Goal: Task Accomplishment & Management: Manage account settings

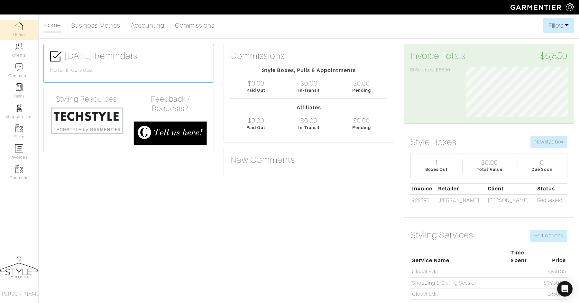
scroll to position [51, 111]
click at [15, 27] on link "Home" at bounding box center [19, 30] width 38 height 20
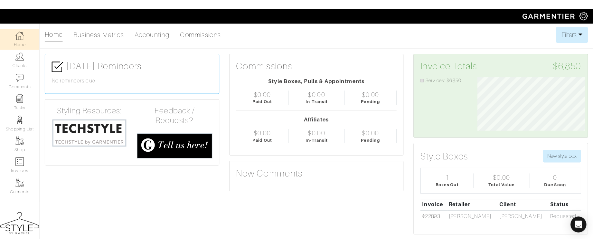
scroll to position [52, 114]
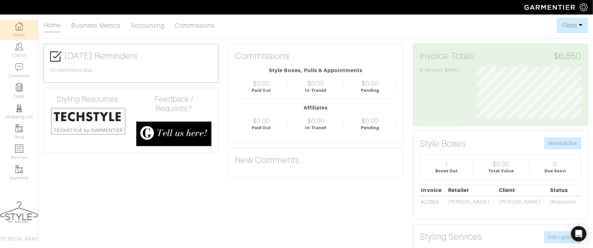
click at [25, 29] on link "Home" at bounding box center [19, 30] width 38 height 20
click at [17, 52] on link "Clients" at bounding box center [19, 50] width 38 height 20
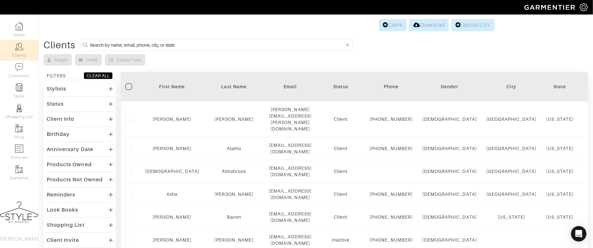
click at [239, 47] on input at bounding box center [217, 45] width 255 height 8
type input "jane"
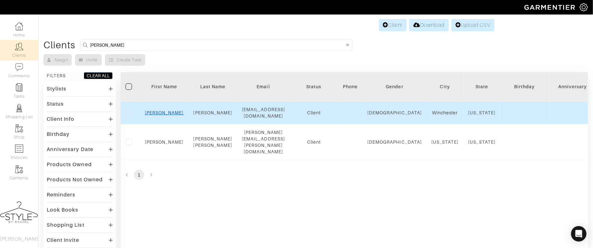
click at [164, 111] on link "Jane" at bounding box center [164, 112] width 39 height 5
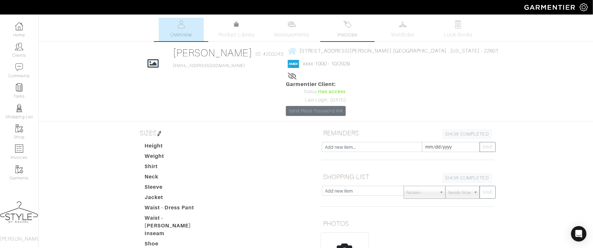
click at [334, 27] on link "Invoices" at bounding box center [347, 29] width 45 height 23
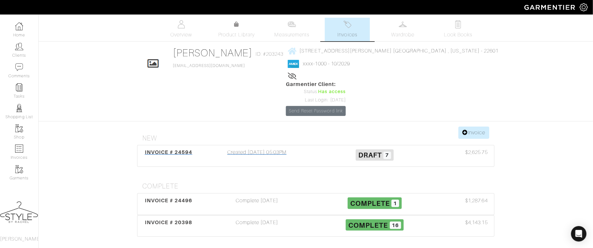
click at [164, 145] on div "INVOICE # 24594 Created 09/17/25 05:03PM Draft 7 $2,625.75" at bounding box center [315, 155] width 356 height 21
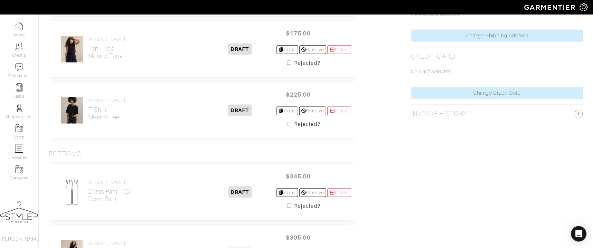
scroll to position [337, 0]
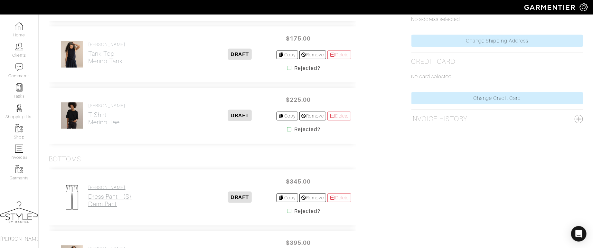
click at [99, 198] on h2 "Dress Pant - (S) Demi Pant" at bounding box center [109, 200] width 43 height 15
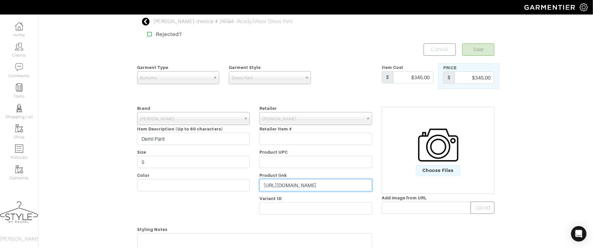
click at [305, 185] on input "https://www.jennikayne.com/products/demi-pant-olio" at bounding box center [315, 185] width 113 height 12
click at [434, 171] on span "Choose Files" at bounding box center [438, 170] width 45 height 11
click at [0, 0] on input "Choose Files" at bounding box center [0, 0] width 0 height 0
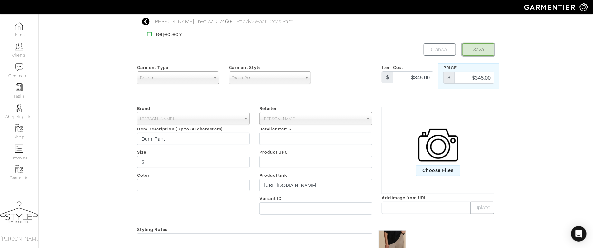
click at [485, 53] on button "Save" at bounding box center [478, 49] width 32 height 12
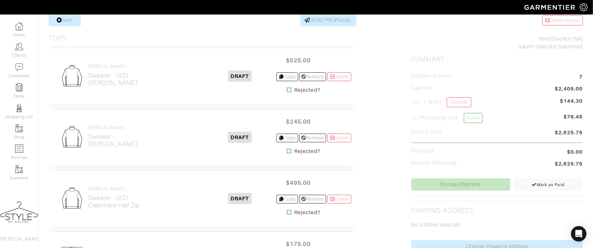
scroll to position [131, 0]
click at [115, 203] on h2 "Sweater - (XS) Cashmere Half Zip" at bounding box center [113, 202] width 51 height 15
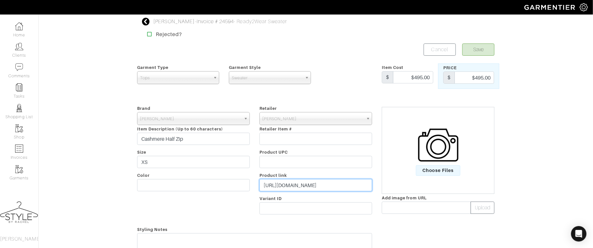
click at [299, 188] on input "[URL][DOMAIN_NAME]" at bounding box center [315, 185] width 113 height 12
click at [299, 188] on input "https://www.jennikayne.com/products/cashmere-half-zip-ivory" at bounding box center [315, 185] width 113 height 12
click at [442, 171] on span "Choose Files" at bounding box center [438, 170] width 45 height 11
click at [0, 0] on input "Choose Files" at bounding box center [0, 0] width 0 height 0
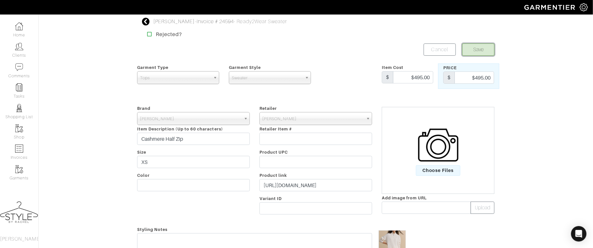
click at [483, 45] on button "Save" at bounding box center [478, 49] width 32 height 12
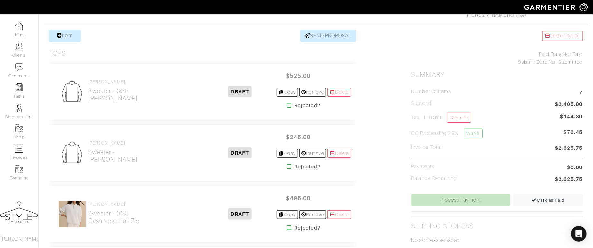
scroll to position [115, 0]
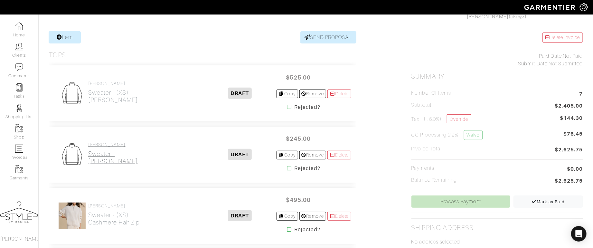
click at [104, 157] on h2 "Sweater - Avery Crewneck" at bounding box center [113, 157] width 50 height 15
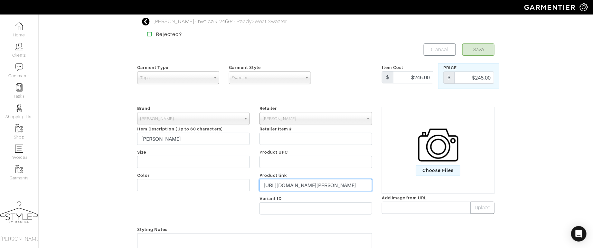
click at [352, 190] on input "https://www.jennikayne.com/products/avery-crewneck-oat-navy-stripe" at bounding box center [315, 185] width 113 height 12
click at [444, 167] on span "Choose Files" at bounding box center [438, 170] width 45 height 11
click at [0, 0] on input "Choose Files" at bounding box center [0, 0] width 0 height 0
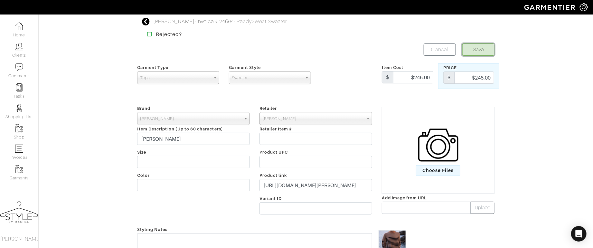
click at [488, 46] on button "Save" at bounding box center [478, 49] width 32 height 12
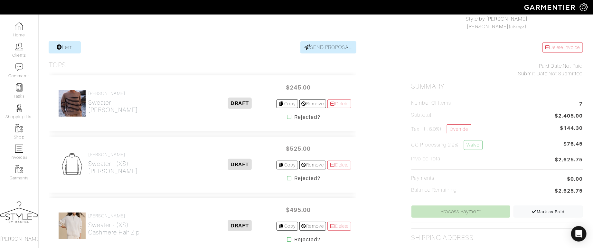
scroll to position [106, 0]
click at [116, 173] on div "[PERSON_NAME] Sweater - (XS) [PERSON_NAME] Cardigan" at bounding box center [113, 163] width 50 height 25
click at [116, 171] on h2 "Sweater - (XS) [PERSON_NAME] Cardigan" at bounding box center [113, 166] width 50 height 15
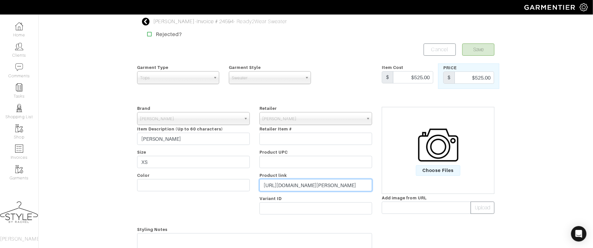
click at [302, 188] on input "[URL][DOMAIN_NAME][PERSON_NAME]" at bounding box center [315, 185] width 113 height 12
click at [302, 188] on input "https://www.jennikayne.com/products/cooper-cardigan-warm-ivory" at bounding box center [315, 185] width 113 height 12
click at [444, 169] on span "Choose Files" at bounding box center [438, 170] width 45 height 11
click at [0, 0] on input "Choose Files" at bounding box center [0, 0] width 0 height 0
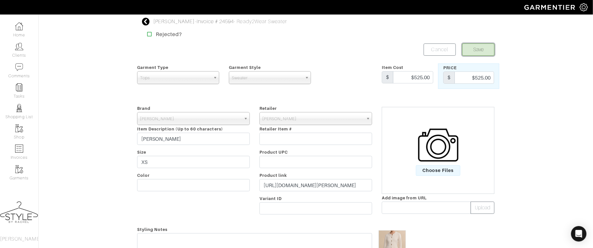
click at [478, 47] on button "Save" at bounding box center [478, 49] width 32 height 12
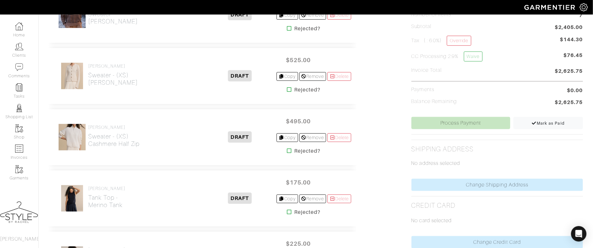
scroll to position [231, 0]
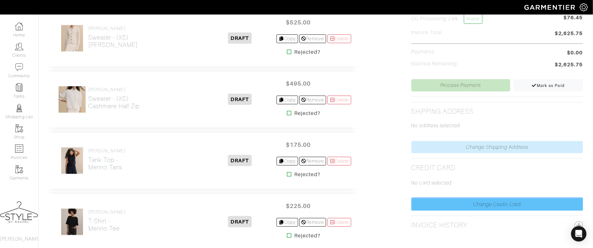
click at [463, 205] on link "Change Credit Card" at bounding box center [496, 204] width 171 height 12
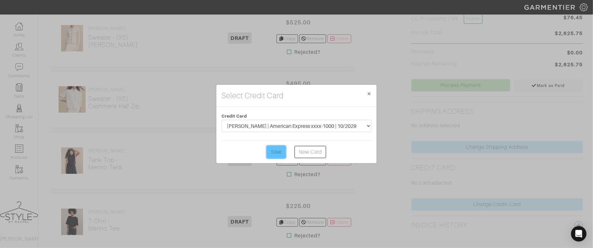
click at [275, 153] on input "Save" at bounding box center [276, 152] width 19 height 12
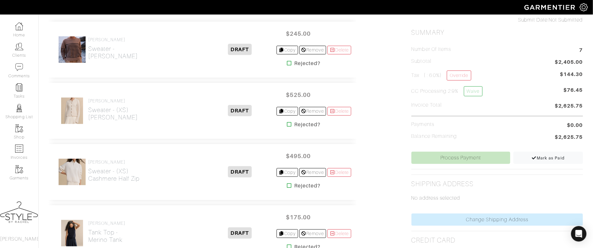
scroll to position [160, 0]
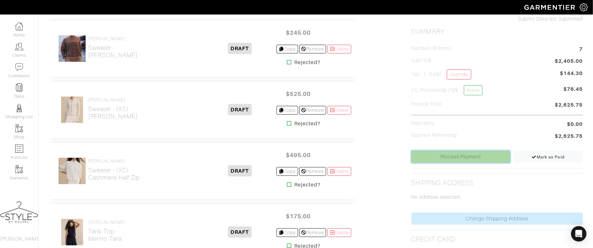
click at [431, 157] on link "Process Payment" at bounding box center [460, 157] width 99 height 12
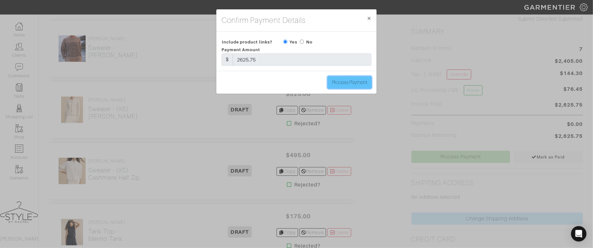
click at [337, 85] on input "Process Payment" at bounding box center [350, 82] width 44 height 12
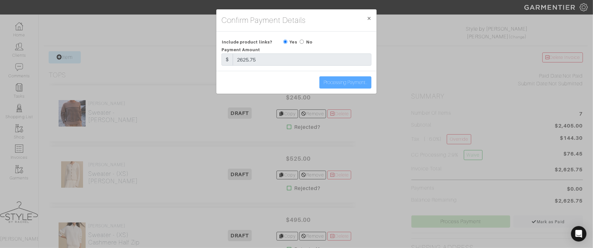
scroll to position [94, 0]
type input "Process Payment"
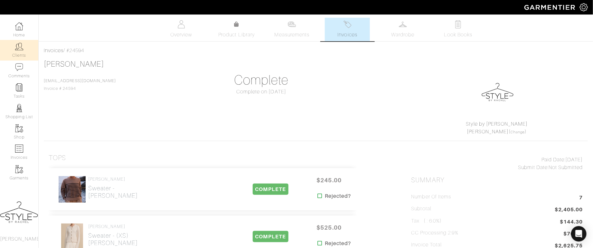
click at [19, 49] on img at bounding box center [19, 46] width 8 height 8
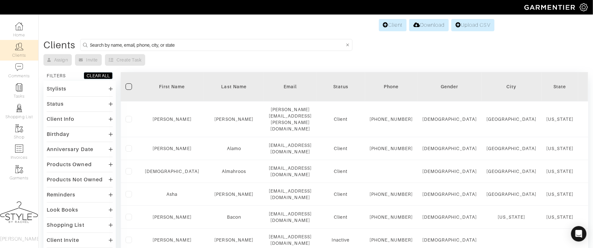
click at [190, 42] on input at bounding box center [217, 45] width 255 height 8
type input "ruth"
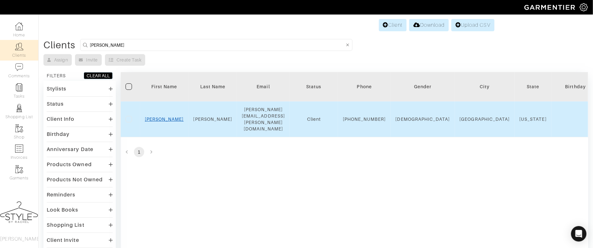
click at [161, 116] on link "Ruth" at bounding box center [164, 118] width 39 height 5
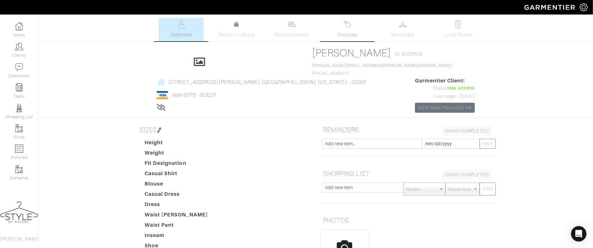
click at [360, 29] on link "Invoices" at bounding box center [347, 29] width 45 height 23
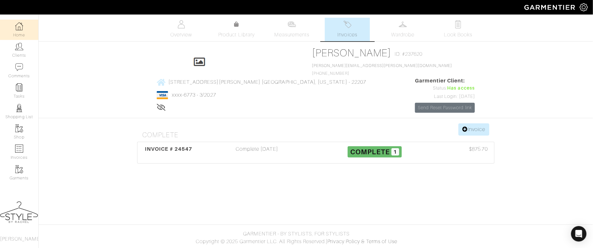
click at [19, 24] on img at bounding box center [19, 26] width 8 height 8
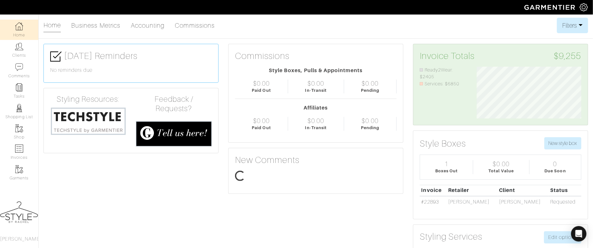
scroll to position [52, 114]
click at [20, 56] on link "Clients" at bounding box center [19, 50] width 38 height 20
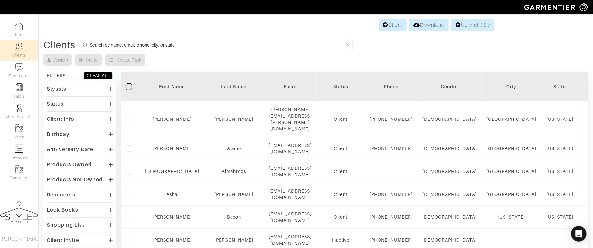
click at [177, 45] on input at bounding box center [217, 45] width 255 height 8
type input "alexandra"
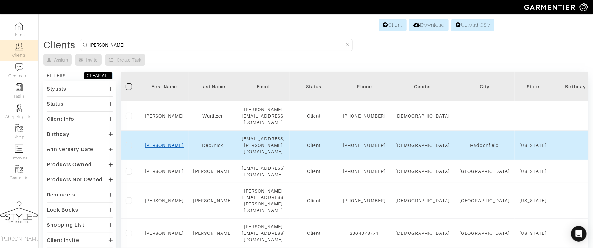
click at [156, 143] on link "Alexandra" at bounding box center [164, 145] width 39 height 5
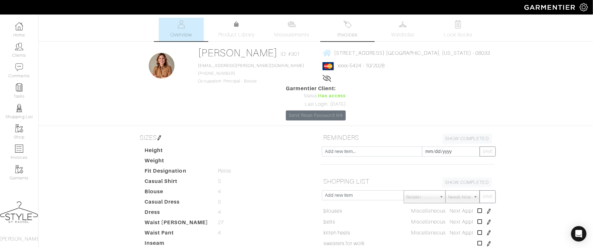
click at [334, 32] on link "Invoices" at bounding box center [347, 29] width 45 height 23
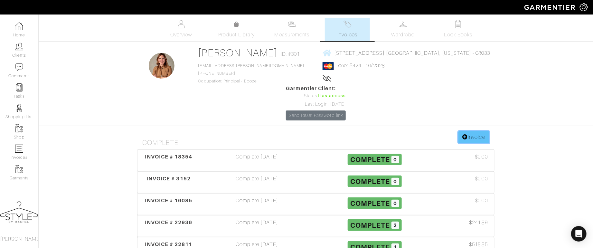
click at [479, 131] on link "Invoice" at bounding box center [473, 137] width 31 height 12
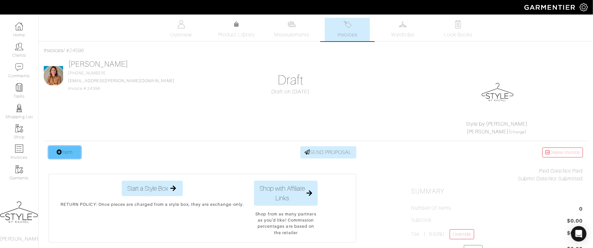
click at [69, 150] on link "Item" at bounding box center [65, 152] width 32 height 12
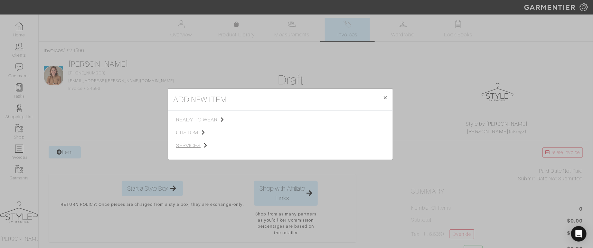
click at [193, 146] on span "services" at bounding box center [208, 146] width 65 height 8
click at [278, 121] on span "Styling Service" at bounding box center [266, 118] width 32 height 5
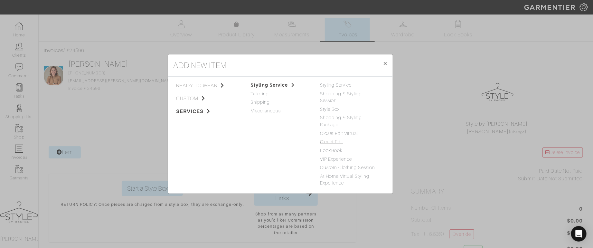
click at [327, 140] on link "Closet Edit" at bounding box center [331, 141] width 23 height 5
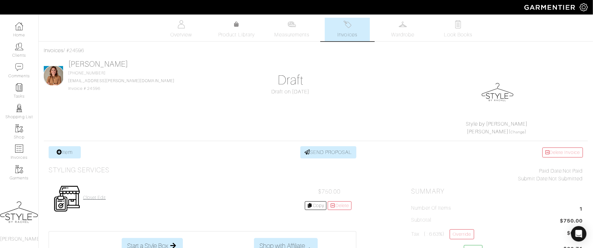
click at [99, 195] on h4 "Closet Edit" at bounding box center [94, 197] width 23 height 5
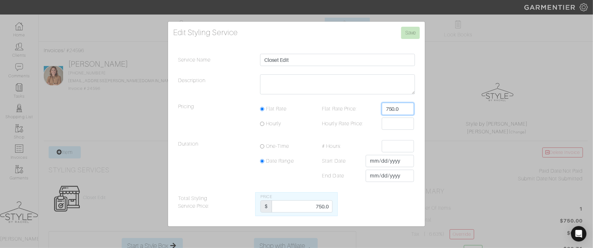
drag, startPoint x: 406, startPoint y: 108, endPoint x: 364, endPoint y: 105, distance: 42.3
click at [364, 105] on div "Flat Rate Price: 750.0" at bounding box center [365, 109] width 106 height 12
type input "850"
drag, startPoint x: 314, startPoint y: 206, endPoint x: 340, endPoint y: 206, distance: 26.4
click at [340, 206] on div "Total Styling Service Price: Price $ 750.0" at bounding box center [296, 204] width 246 height 24
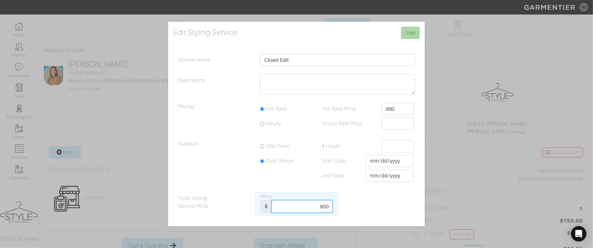
type input "850"
click at [407, 35] on input "Save" at bounding box center [410, 33] width 19 height 12
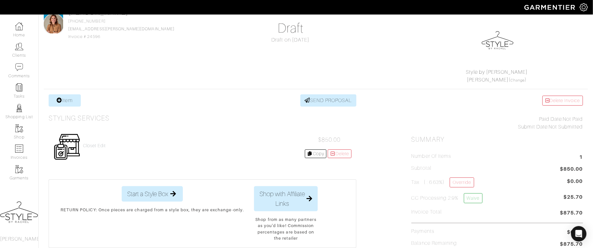
scroll to position [71, 0]
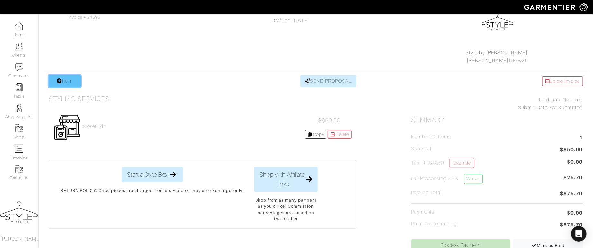
click at [65, 78] on link "Item" at bounding box center [65, 81] width 32 height 12
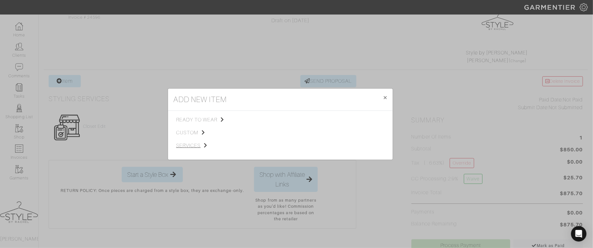
click at [200, 143] on span "services" at bounding box center [208, 146] width 65 height 8
click at [281, 121] on span "Styling Service" at bounding box center [266, 118] width 32 height 5
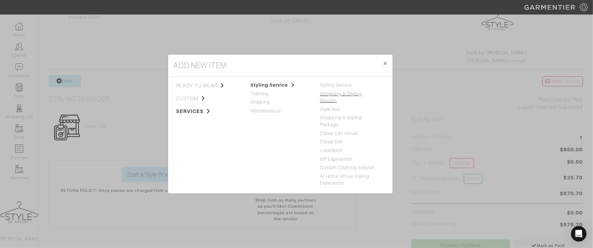
click at [362, 98] on link "Shopping & Styling Session" at bounding box center [341, 97] width 42 height 12
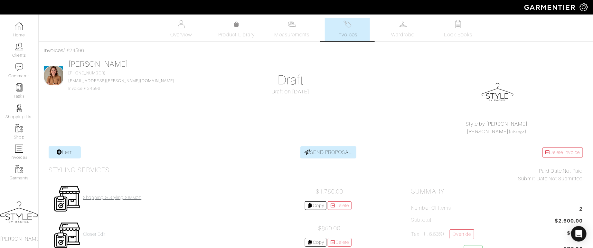
click at [91, 196] on h4 "Shopping & Styling Session" at bounding box center [112, 197] width 58 height 5
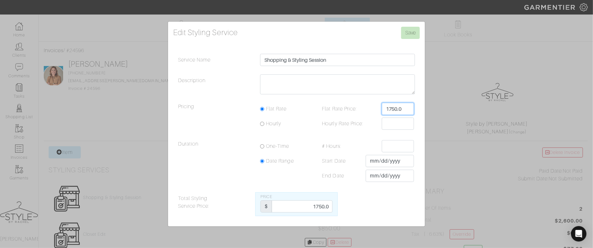
drag, startPoint x: 406, startPoint y: 110, endPoint x: 370, endPoint y: 110, distance: 35.7
click at [370, 110] on div "Flat Rate Price: 1750.0" at bounding box center [365, 109] width 106 height 12
type input "1950"
drag, startPoint x: 311, startPoint y: 208, endPoint x: 328, endPoint y: 209, distance: 16.5
click at [328, 209] on input "1750.0" at bounding box center [302, 206] width 60 height 12
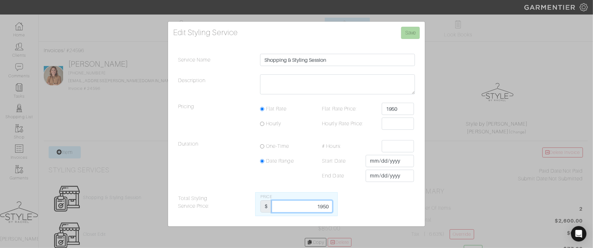
type input "1950"
click at [408, 32] on input "Save" at bounding box center [410, 33] width 19 height 12
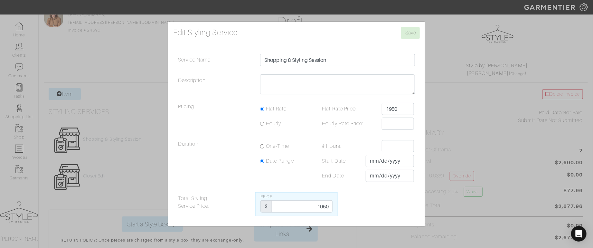
scroll to position [59, 0]
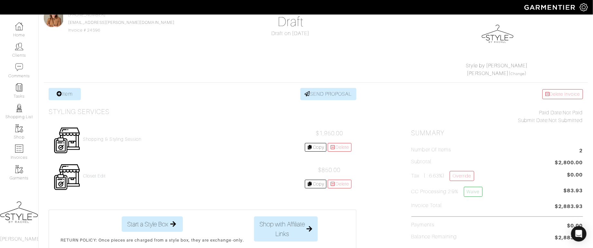
scroll to position [59, 0]
click at [69, 96] on link "Item" at bounding box center [65, 93] width 32 height 12
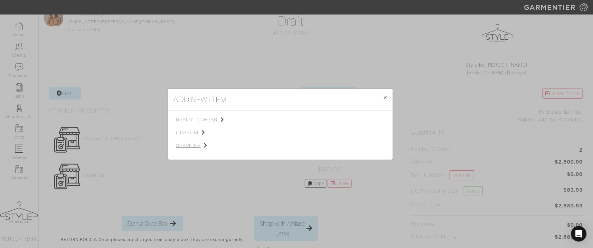
click at [192, 144] on span "services" at bounding box center [208, 146] width 65 height 8
click at [279, 147] on link "Miscellaneous" at bounding box center [265, 144] width 31 height 5
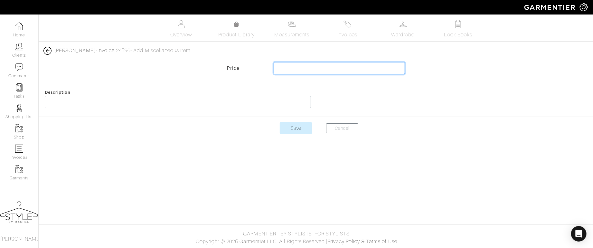
click at [279, 70] on input "text" at bounding box center [338, 68] width 131 height 12
type input "400"
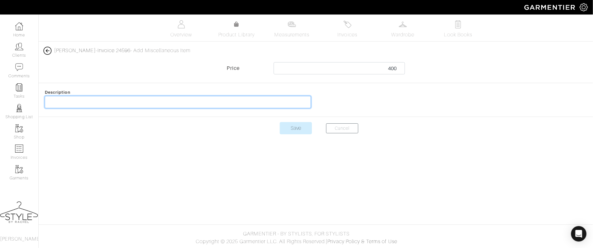
click at [161, 103] on input "text" at bounding box center [178, 102] width 266 height 12
type input "Travel 10/10 - service start at 11AM"
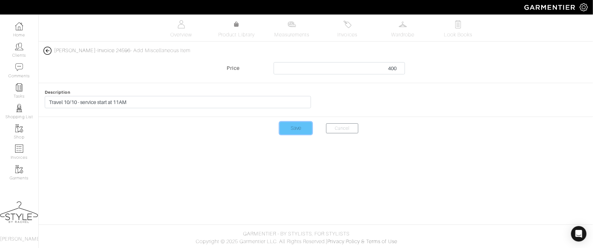
click at [288, 127] on input "Save" at bounding box center [296, 128] width 32 height 12
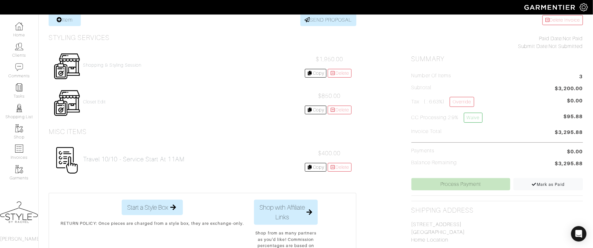
scroll to position [130, 0]
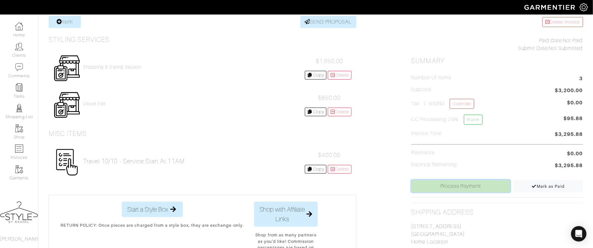
click at [431, 187] on link "Process Payment" at bounding box center [460, 186] width 99 height 12
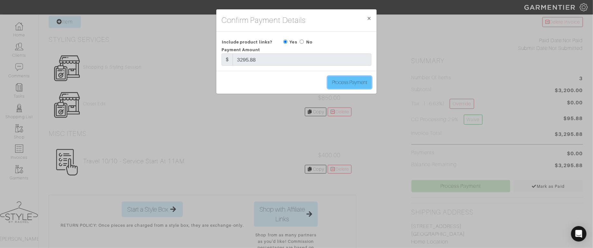
click at [353, 80] on input "Process Payment" at bounding box center [350, 82] width 44 height 12
type input "Process Payment"
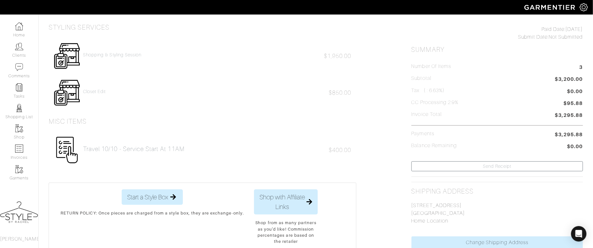
scroll to position [0, 0]
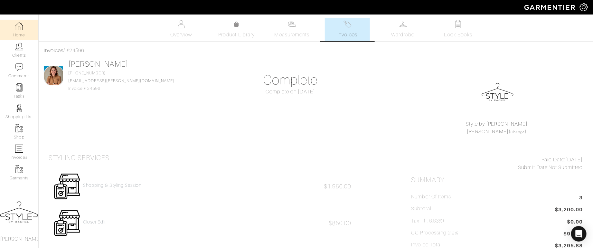
click at [17, 23] on img at bounding box center [19, 26] width 8 height 8
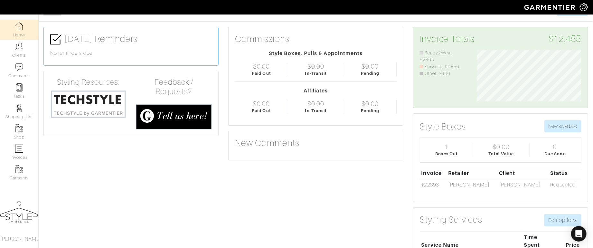
scroll to position [23, 0]
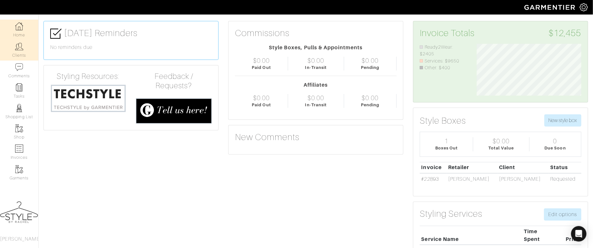
click at [16, 58] on link "Clients" at bounding box center [19, 50] width 38 height 20
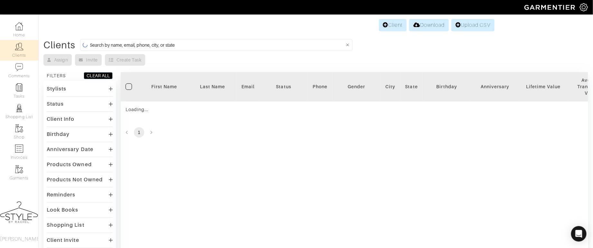
click at [168, 42] on input at bounding box center [217, 45] width 255 height 8
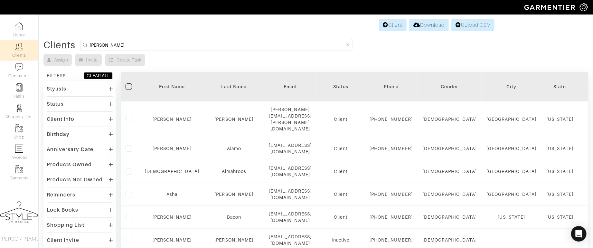
type input "jane"
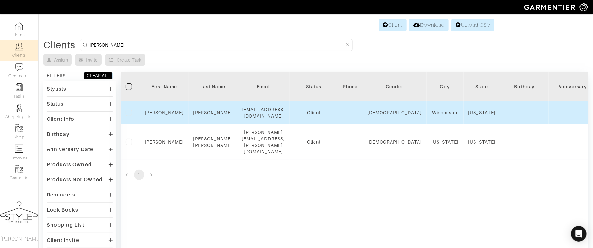
click at [211, 115] on td "Vickers" at bounding box center [213, 112] width 49 height 23
click at [211, 112] on link "Vickers" at bounding box center [212, 112] width 39 height 5
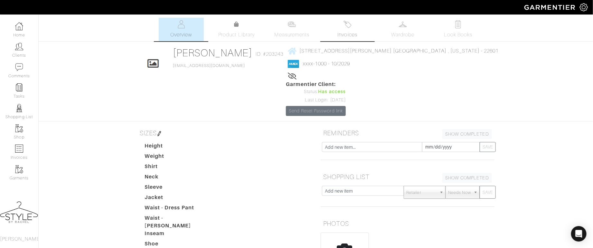
click at [342, 32] on span "Invoices" at bounding box center [348, 35] width 20 height 8
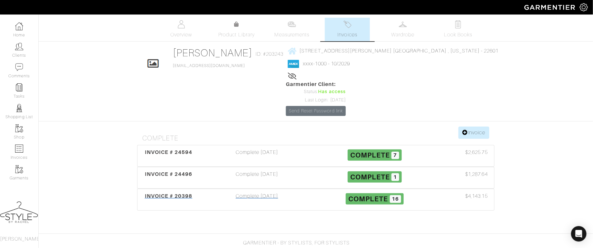
click at [177, 192] on div "INVOICE # 20398" at bounding box center [168, 199] width 59 height 15
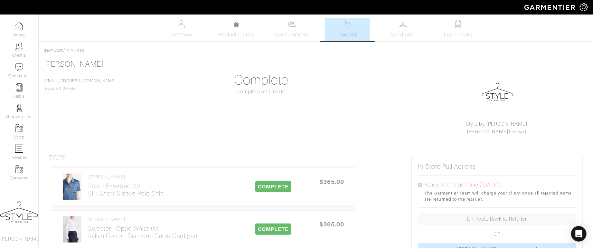
click at [351, 24] on img at bounding box center [347, 24] width 8 height 8
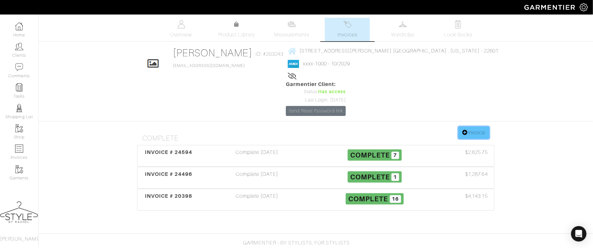
click at [475, 126] on link "Invoice" at bounding box center [473, 132] width 31 height 12
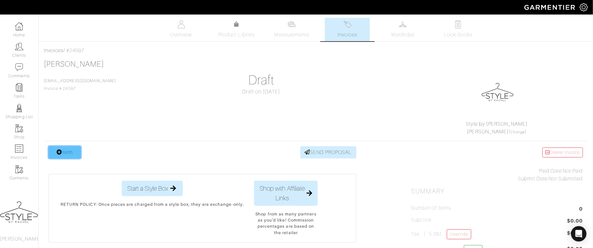
click at [54, 152] on link "Item" at bounding box center [65, 152] width 32 height 12
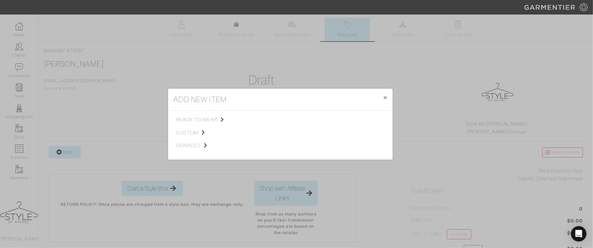
click at [69, 122] on div "add new item × Close ready to wear custom services Tops Bottoms Sport Coats Sui…" at bounding box center [296, 124] width 593 height 248
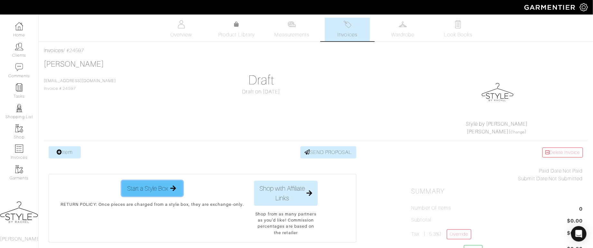
click at [140, 187] on span "Start a Style Box" at bounding box center [147, 188] width 41 height 10
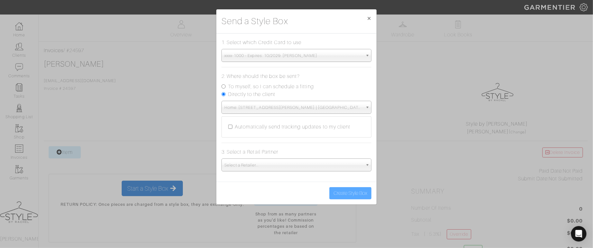
click at [245, 163] on span "Select a Retailer..." at bounding box center [293, 165] width 138 height 13
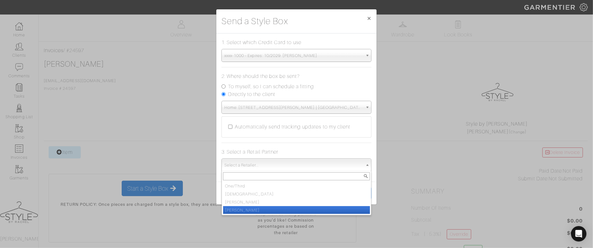
scroll to position [48, 0]
click at [278, 209] on li "[PERSON_NAME]" at bounding box center [296, 210] width 147 height 8
select select "19"
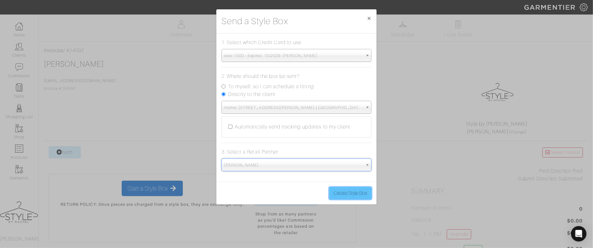
click at [338, 196] on button "Create Style Box" at bounding box center [350, 193] width 42 height 12
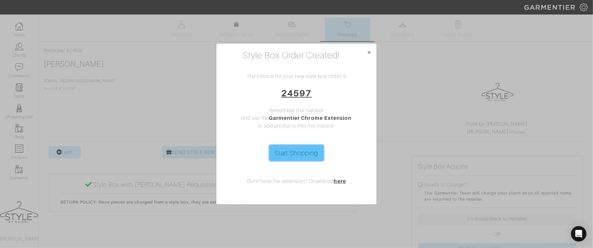
click at [309, 157] on link "Start Shopping" at bounding box center [296, 152] width 54 height 15
click at [371, 51] on span "×" at bounding box center [368, 52] width 5 height 9
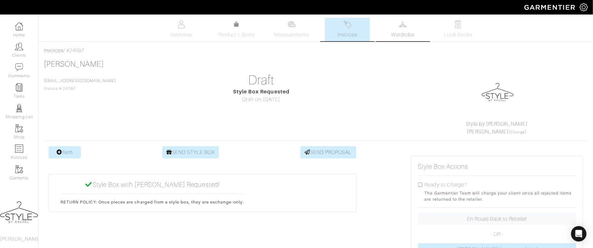
click at [398, 35] on span "Wardrobe" at bounding box center [402, 35] width 23 height 8
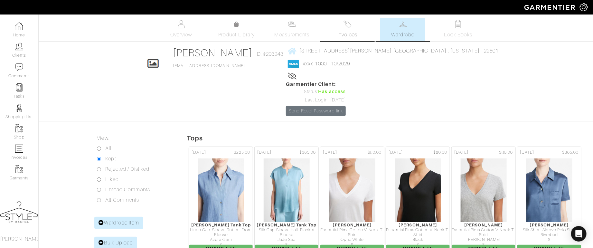
click at [351, 35] on span "Invoices" at bounding box center [348, 35] width 20 height 8
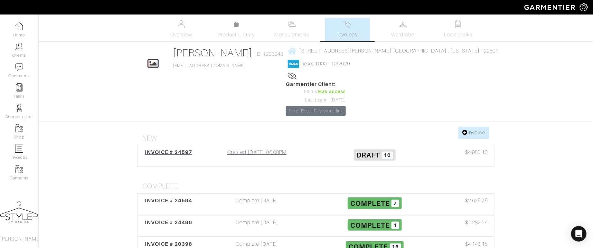
click at [164, 149] on span "INVOICE # 24597" at bounding box center [169, 152] width 48 height 6
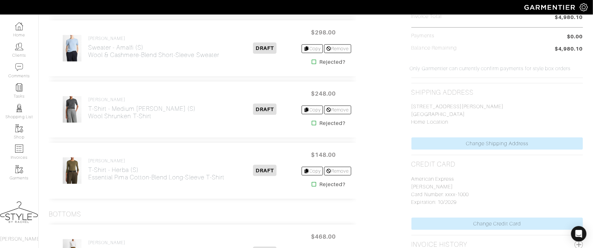
scroll to position [382, 0]
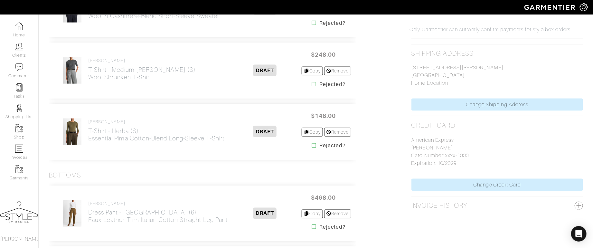
drag, startPoint x: 406, startPoint y: 61, endPoint x: 484, endPoint y: 74, distance: 78.3
click at [484, 74] on div "Style Box Actions Ready to Charge? The Garmentier Team will charge your client …" at bounding box center [496, 147] width 181 height 767
copy p "1408 Gordon Pl. Winchester , VA 22601"
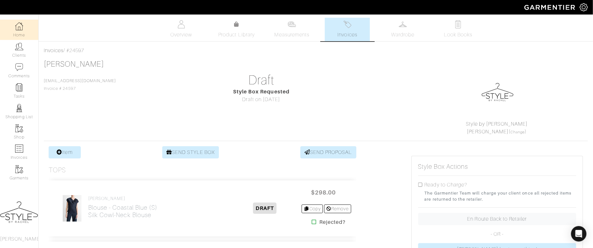
click at [17, 23] on img at bounding box center [19, 26] width 8 height 8
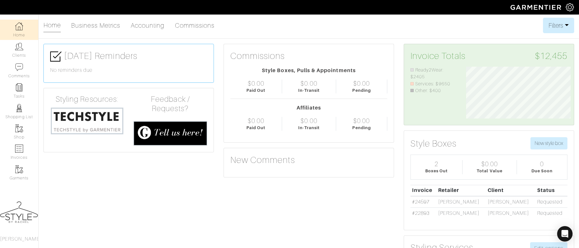
scroll to position [321696, 321636]
click at [19, 54] on link "Clients" at bounding box center [19, 50] width 38 height 20
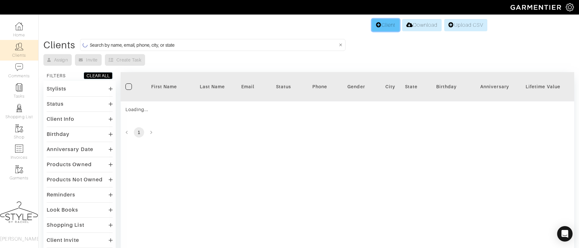
click at [380, 26] on link "Client" at bounding box center [386, 25] width 28 height 12
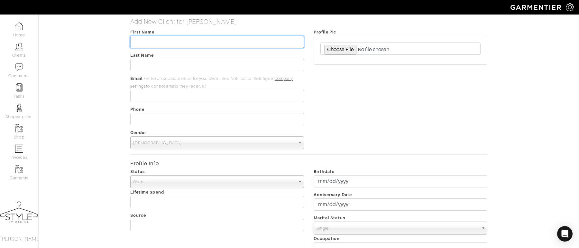
click at [201, 47] on input "text" at bounding box center [217, 42] width 174 height 12
type input "Alexandra"
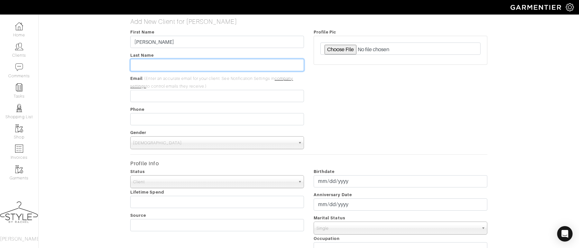
click at [198, 67] on input "text" at bounding box center [217, 65] width 174 height 12
type input "Bowen"
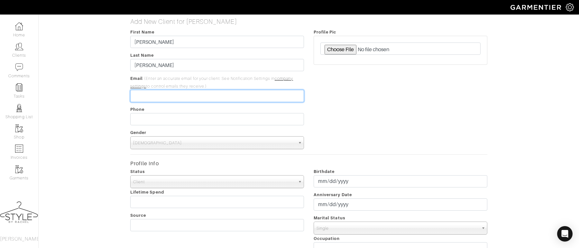
click at [190, 98] on input "email" at bounding box center [217, 96] width 174 height 12
paste input "[EMAIL_ADDRESS][DOMAIN_NAME]"
type input "[EMAIL_ADDRESS][DOMAIN_NAME]"
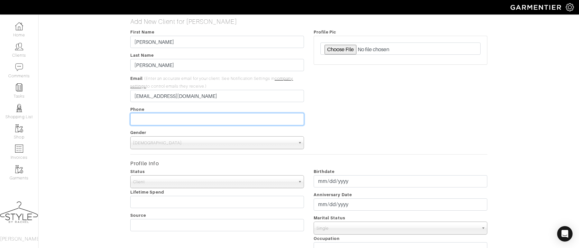
type input "___-___-____"
click at [149, 116] on input "___-___-____" at bounding box center [217, 119] width 174 height 12
paste input "(703) 609-0684"
type input "[PHONE_NUMBER]"
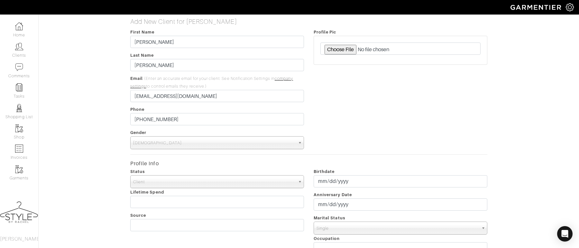
click at [171, 141] on span "Male" at bounding box center [214, 142] width 162 height 13
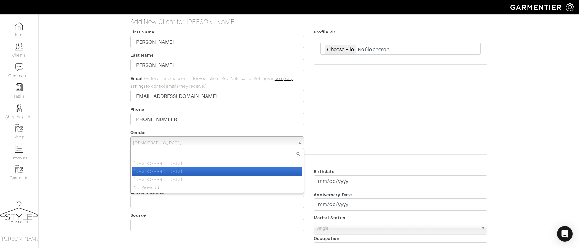
click at [165, 171] on li "Female" at bounding box center [217, 171] width 171 height 8
select select "Female"
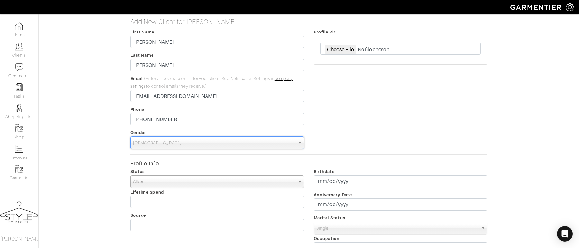
click at [164, 182] on span "Client" at bounding box center [214, 181] width 162 height 13
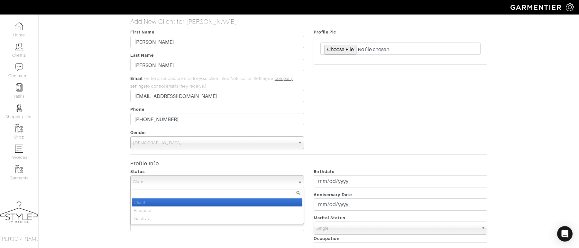
click at [161, 202] on li "Client" at bounding box center [217, 202] width 171 height 8
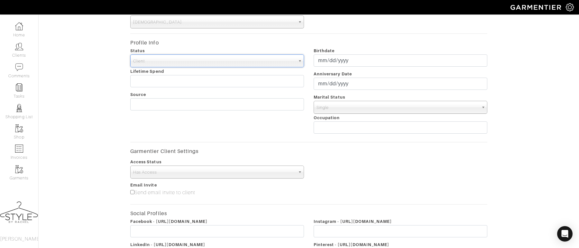
scroll to position [121, 0]
click at [133, 192] on input"] "Send email invite to client" at bounding box center [132, 192] width 4 height 4
checkbox input"] "true"
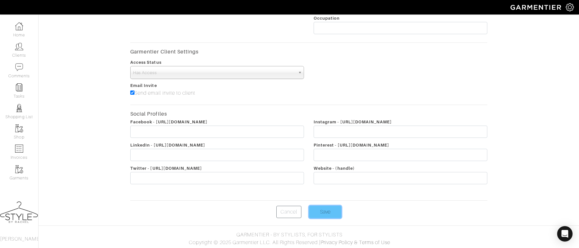
click at [331, 211] on input "Save" at bounding box center [325, 212] width 32 height 12
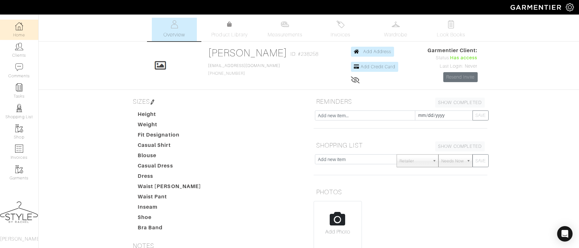
click at [22, 28] on img at bounding box center [19, 26] width 8 height 8
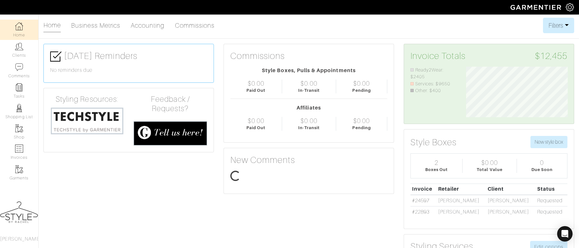
scroll to position [51, 111]
click at [12, 53] on link "Clients" at bounding box center [19, 50] width 38 height 20
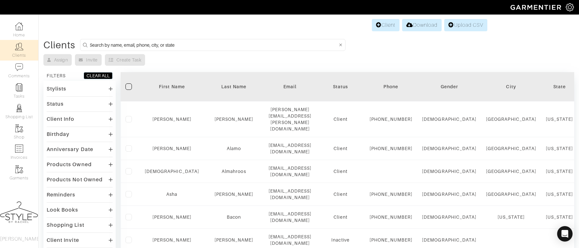
click at [175, 46] on input at bounding box center [214, 45] width 248 height 8
type input "victoria"
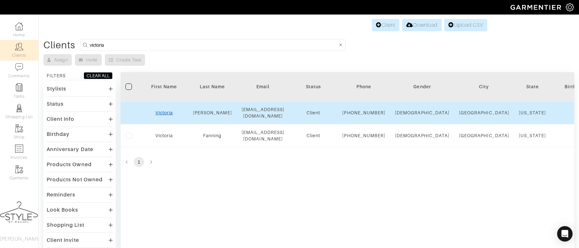
click at [166, 115] on link "Victoria" at bounding box center [163, 112] width 17 height 5
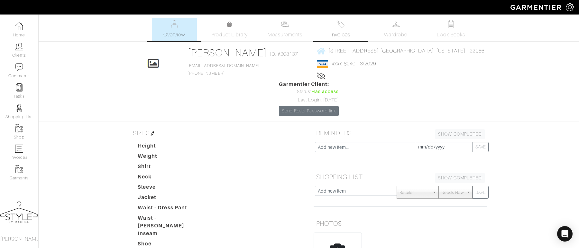
click at [337, 33] on span "Invoices" at bounding box center [341, 35] width 20 height 8
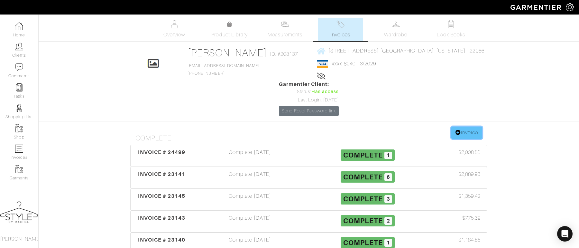
click at [466, 126] on link "Invoice" at bounding box center [466, 132] width 31 height 12
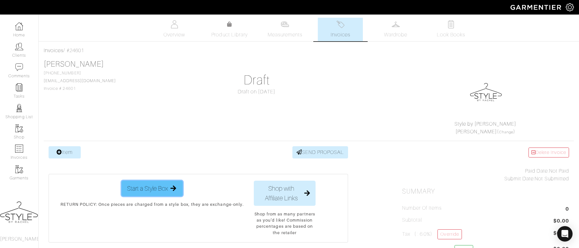
click at [167, 190] on div "Start a Style Box" at bounding box center [152, 188] width 50 height 10
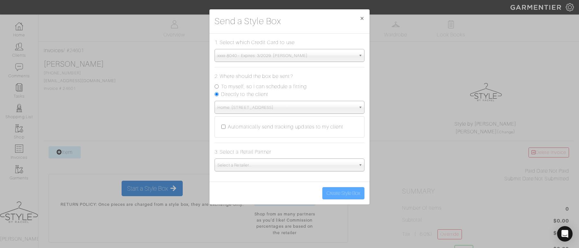
click at [279, 90] on div "Directly to the client" at bounding box center [290, 94] width 150 height 8
click at [279, 85] on label "To myself, so I can schedule a fitting" at bounding box center [264, 87] width 86 height 8
click at [219, 85] on input "To myself, so I can schedule a fitting" at bounding box center [217, 86] width 4 height 4
radio input "true"
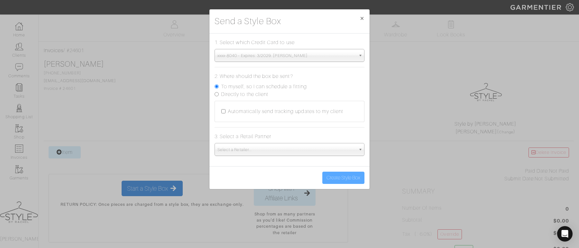
click at [254, 153] on span "Select a Retailer..." at bounding box center [287, 149] width 138 height 13
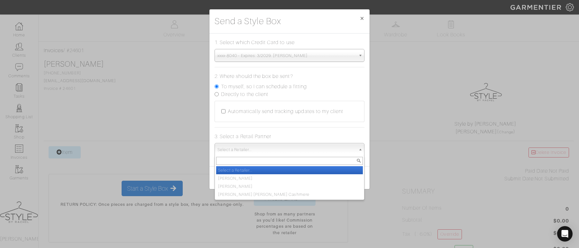
scroll to position [48, 0]
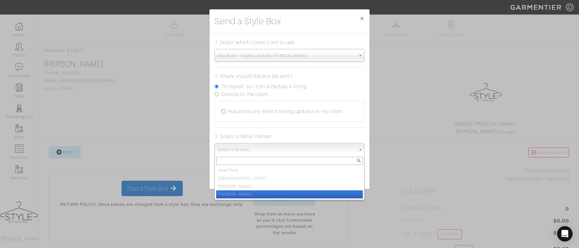
click at [250, 193] on li "[PERSON_NAME]" at bounding box center [289, 194] width 147 height 8
select select "19"
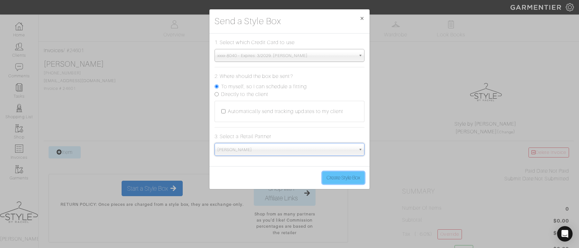
click at [346, 181] on button "Create Style Box" at bounding box center [343, 177] width 42 height 12
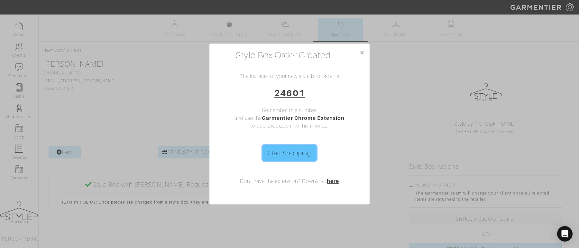
click at [279, 153] on link "Start Shopping" at bounding box center [290, 152] width 54 height 15
click at [362, 52] on span "×" at bounding box center [362, 52] width 5 height 9
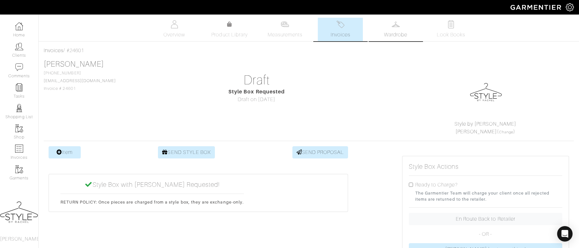
click at [399, 26] on img at bounding box center [396, 24] width 8 height 8
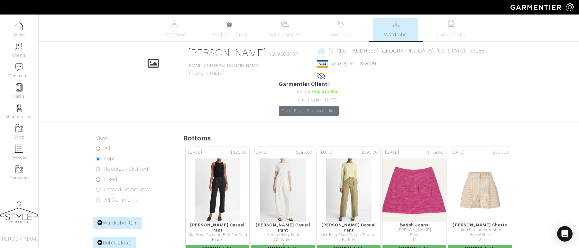
click at [342, 23] on img at bounding box center [341, 24] width 8 height 8
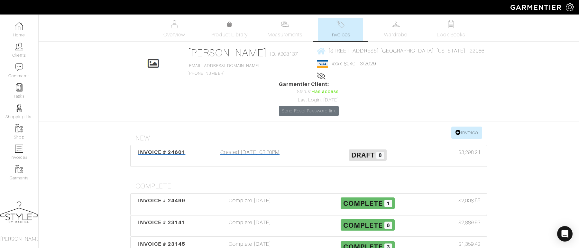
click at [163, 149] on span "INVOICE # 24601" at bounding box center [162, 152] width 48 height 6
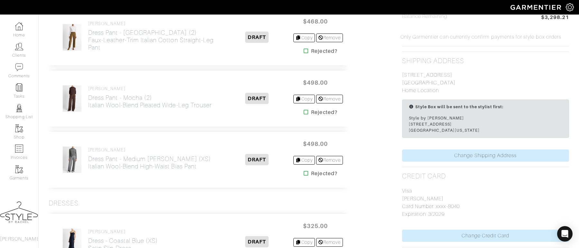
scroll to position [375, 0]
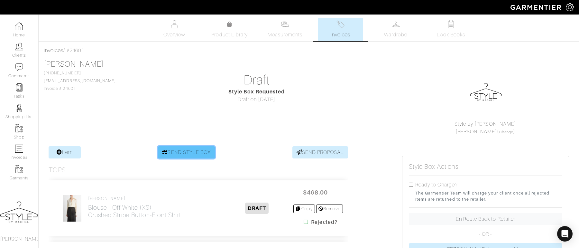
click at [190, 154] on link "SEND STYLE BOX" at bounding box center [186, 152] width 57 height 12
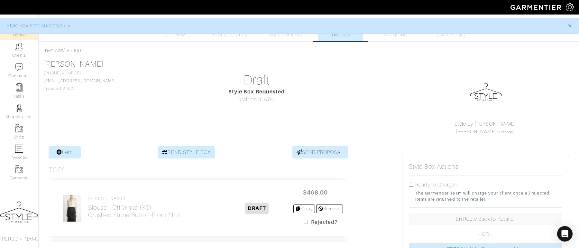
click at [17, 34] on link "Home" at bounding box center [19, 30] width 38 height 20
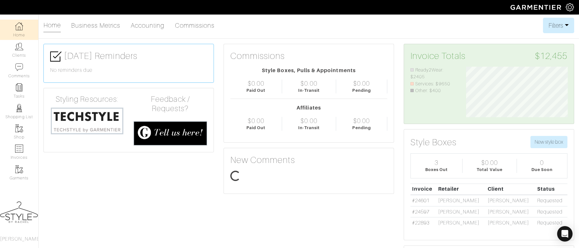
scroll to position [51, 111]
click at [25, 51] on link "Clients" at bounding box center [19, 50] width 38 height 20
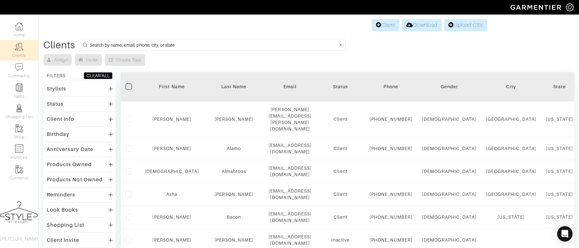
click at [114, 45] on input at bounding box center [214, 45] width 248 height 8
type input "alexandra"
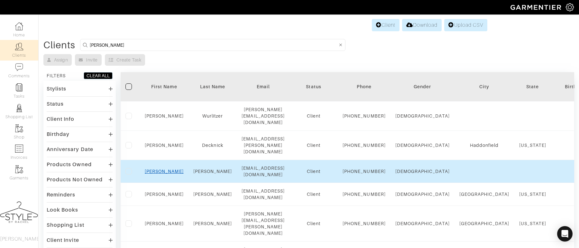
click at [169, 169] on link "Alexandra" at bounding box center [164, 171] width 39 height 5
